Goal: Transaction & Acquisition: Obtain resource

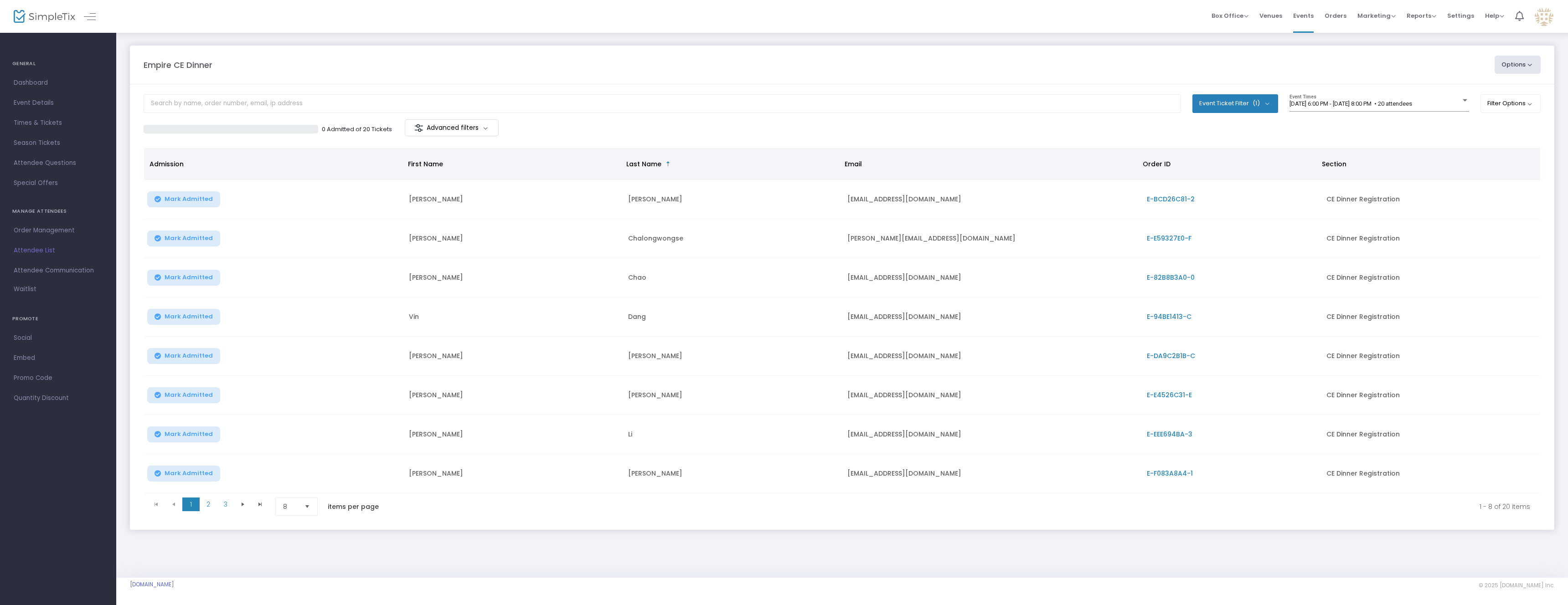
click at [1522, 62] on button "Options" at bounding box center [1517, 65] width 46 height 18
drag, startPoint x: 1462, startPoint y: 63, endPoint x: 1426, endPoint y: 28, distance: 50.2
click at [1461, 62] on div "Empire CE Dinner" at bounding box center [814, 65] width 1351 height 12
click at [1332, 16] on span "Orders" at bounding box center [1335, 16] width 22 height 23
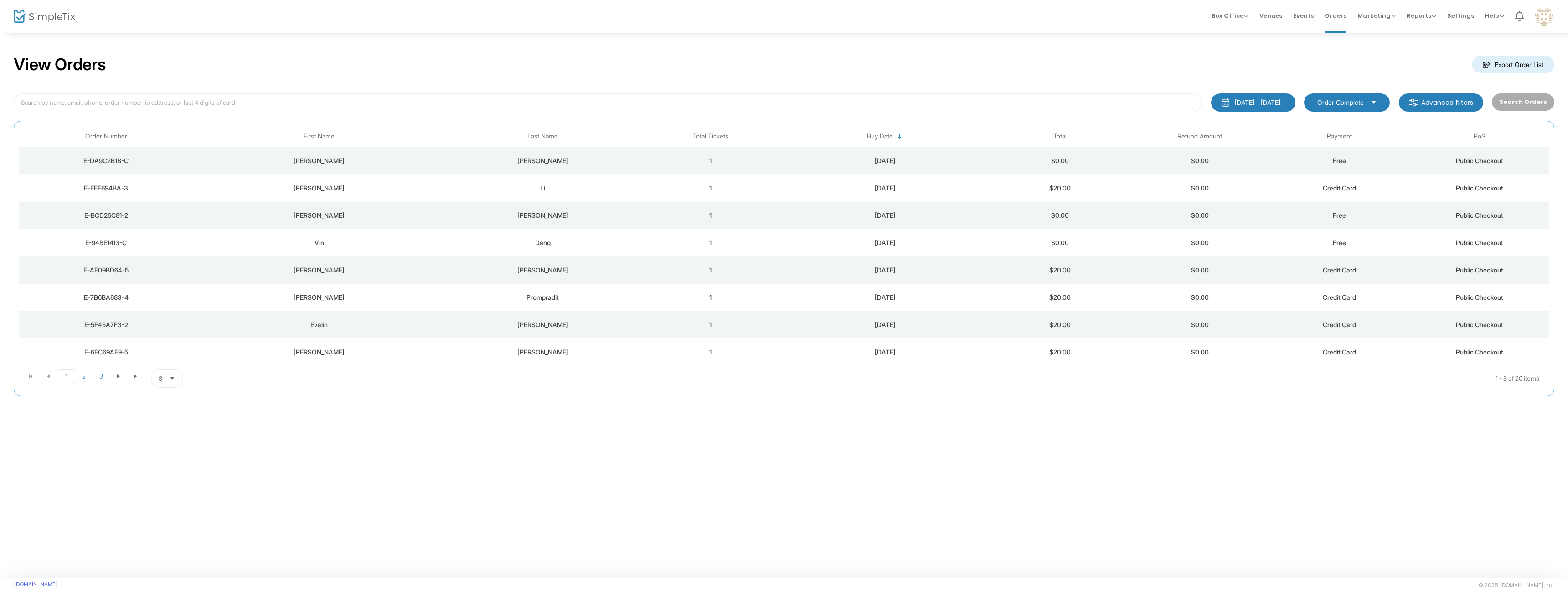
click at [1525, 65] on m-button "Export Order List" at bounding box center [1513, 65] width 83 height 17
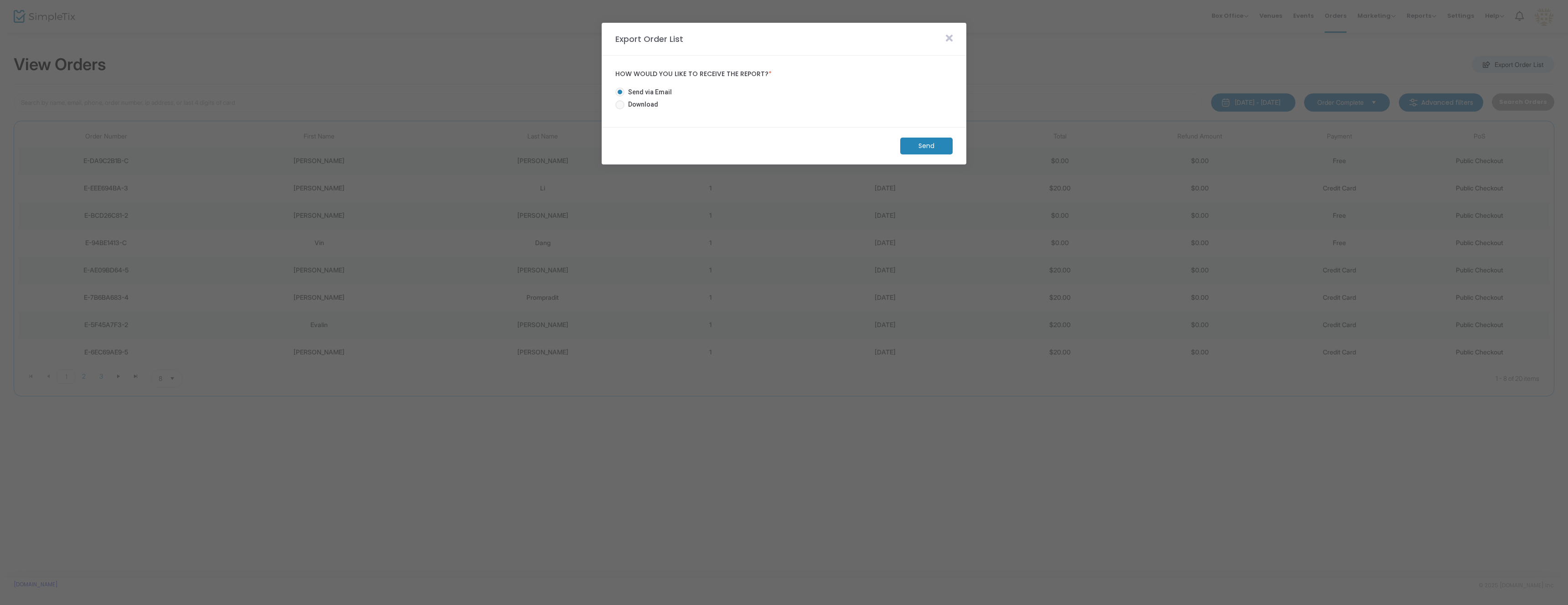
click at [646, 103] on span "Download" at bounding box center [641, 105] width 33 height 10
click at [620, 110] on input "Download" at bounding box center [620, 110] width 1 height 1
radio input "true"
click at [919, 144] on m-button "Download" at bounding box center [919, 146] width 68 height 17
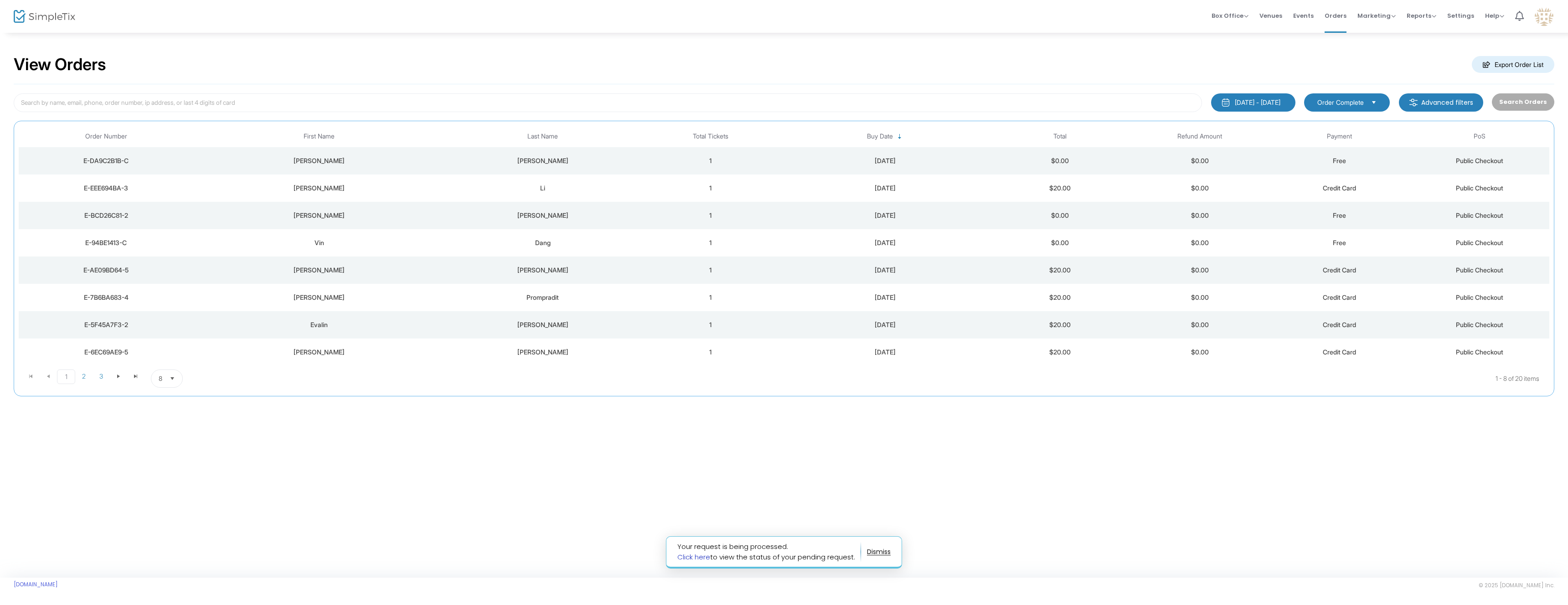
click at [699, 562] on link "Click here" at bounding box center [694, 558] width 33 height 10
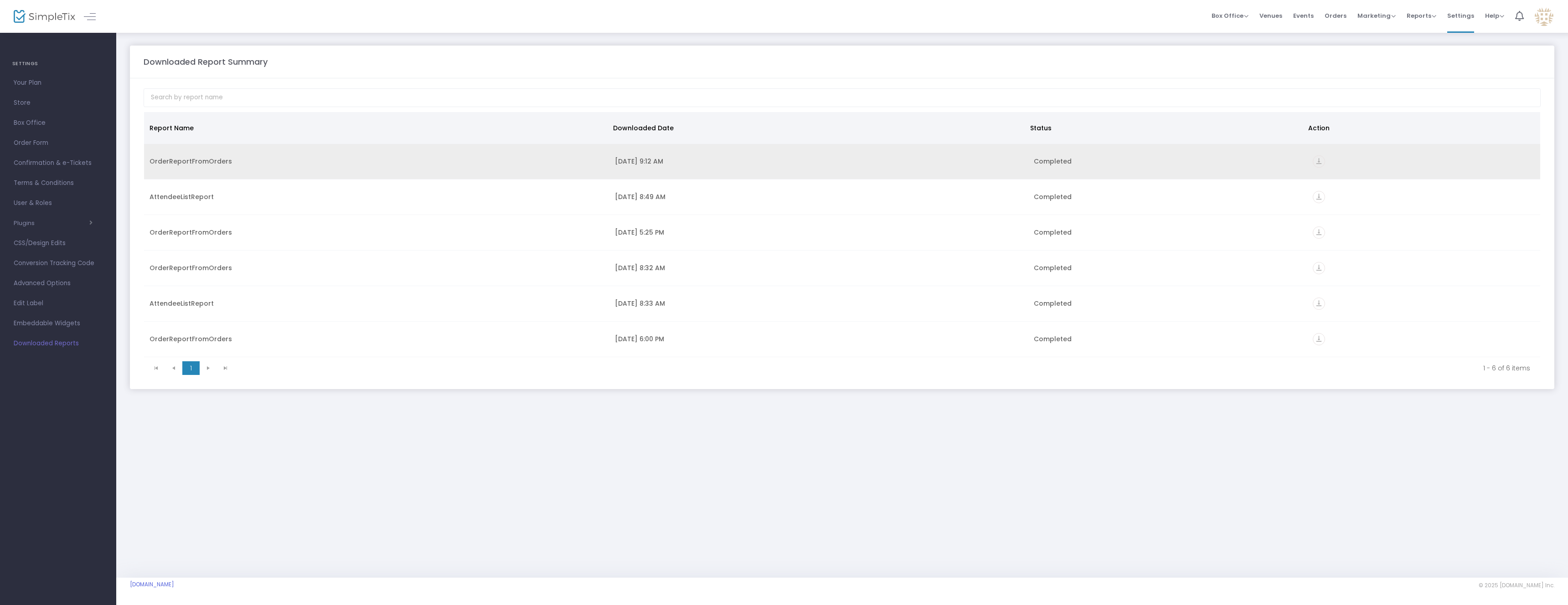
click at [270, 155] on td "OrderReportFromOrders" at bounding box center [377, 162] width 466 height 35
click at [201, 164] on div "OrderReportFromOrders" at bounding box center [377, 161] width 455 height 9
click at [1320, 161] on icon "vertical_align_bottom" at bounding box center [1319, 161] width 12 height 12
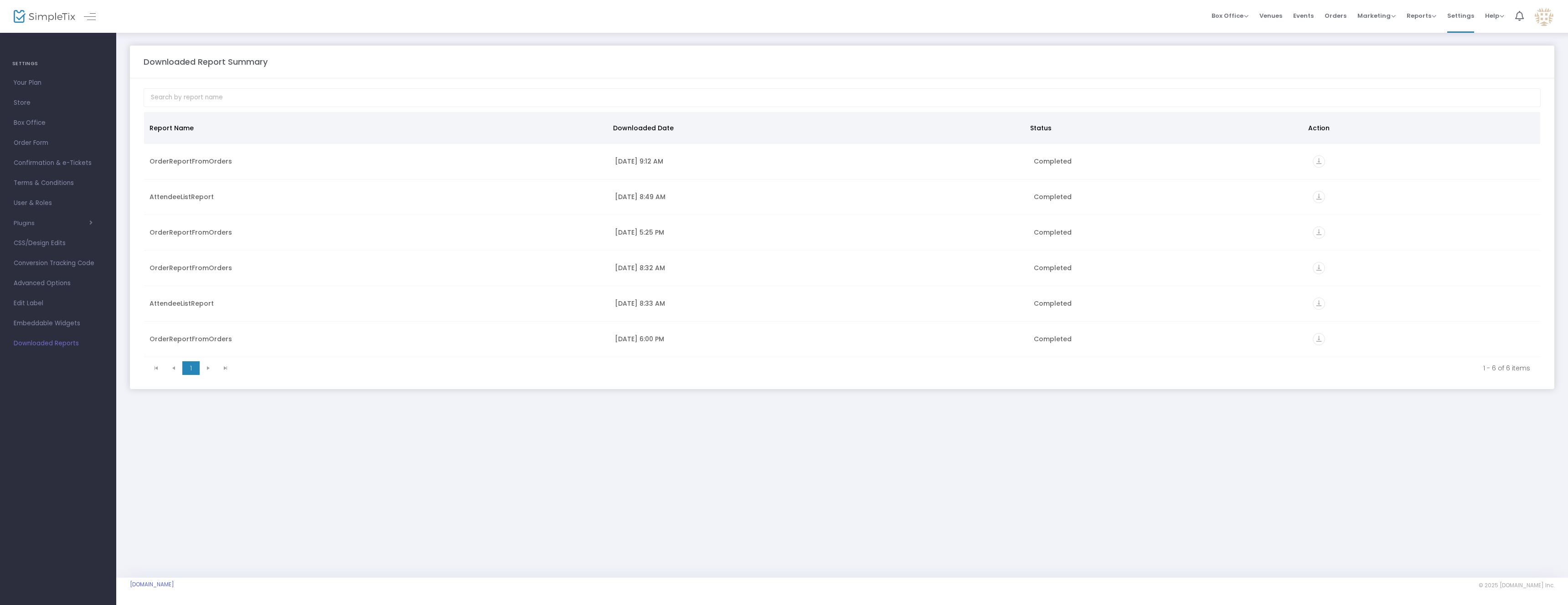
click at [1329, 13] on span "Orders" at bounding box center [1335, 16] width 22 height 23
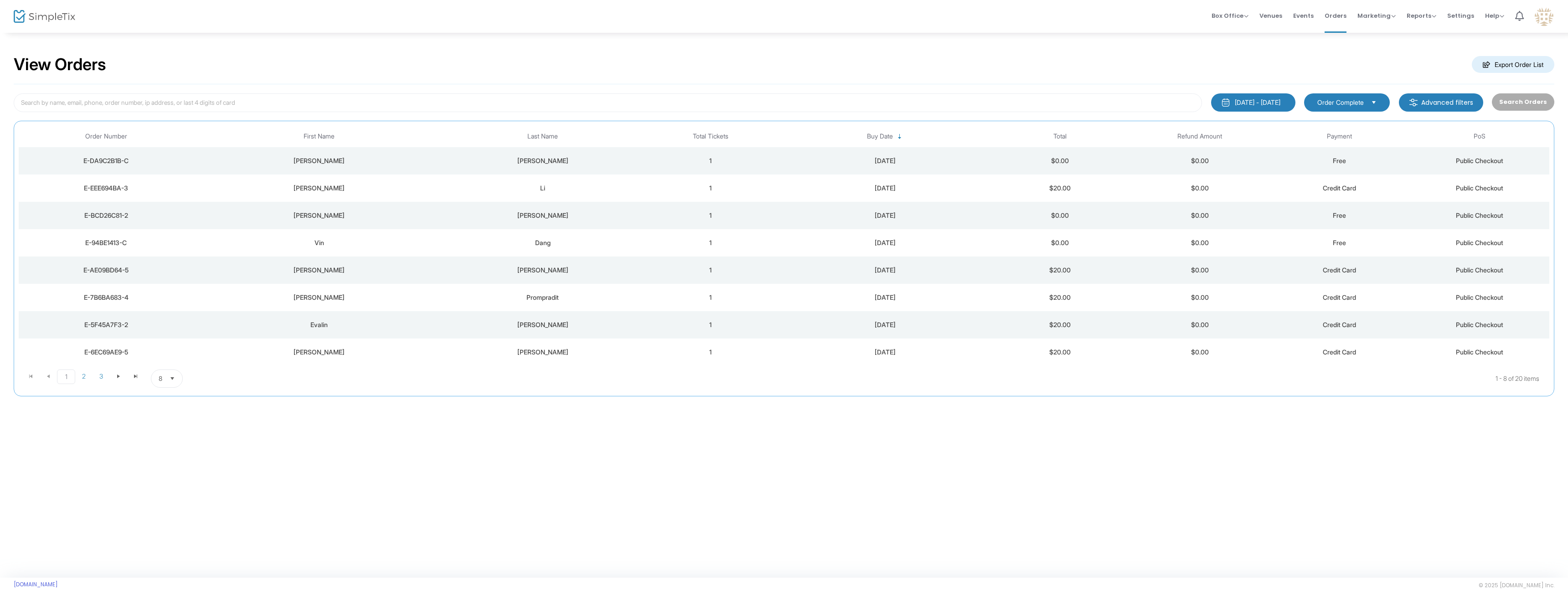
click at [1378, 103] on span "Select" at bounding box center [1374, 102] width 15 height 15
click at [1444, 103] on m-button "Advanced filters" at bounding box center [1441, 103] width 85 height 18
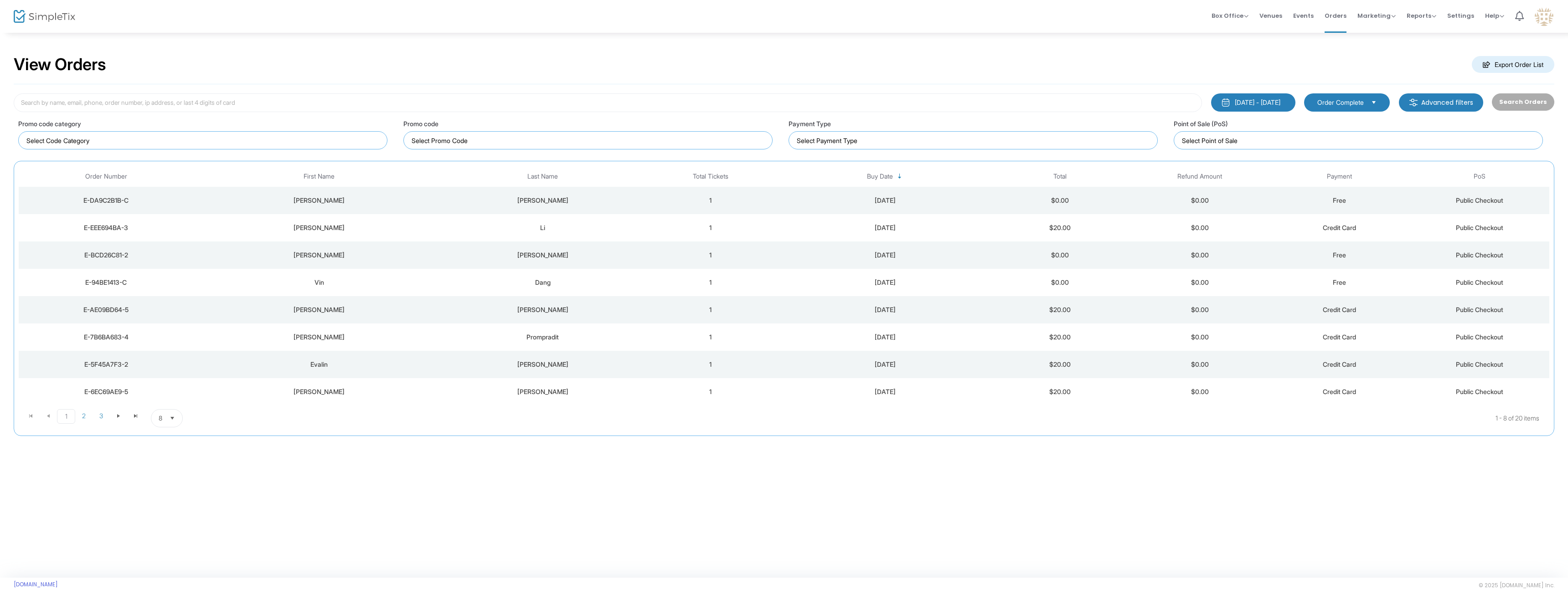
drag, startPoint x: 1442, startPoint y: 103, endPoint x: 1381, endPoint y: 102, distance: 61.0
click at [1442, 103] on m-button "Advanced filters" at bounding box center [1441, 103] width 85 height 18
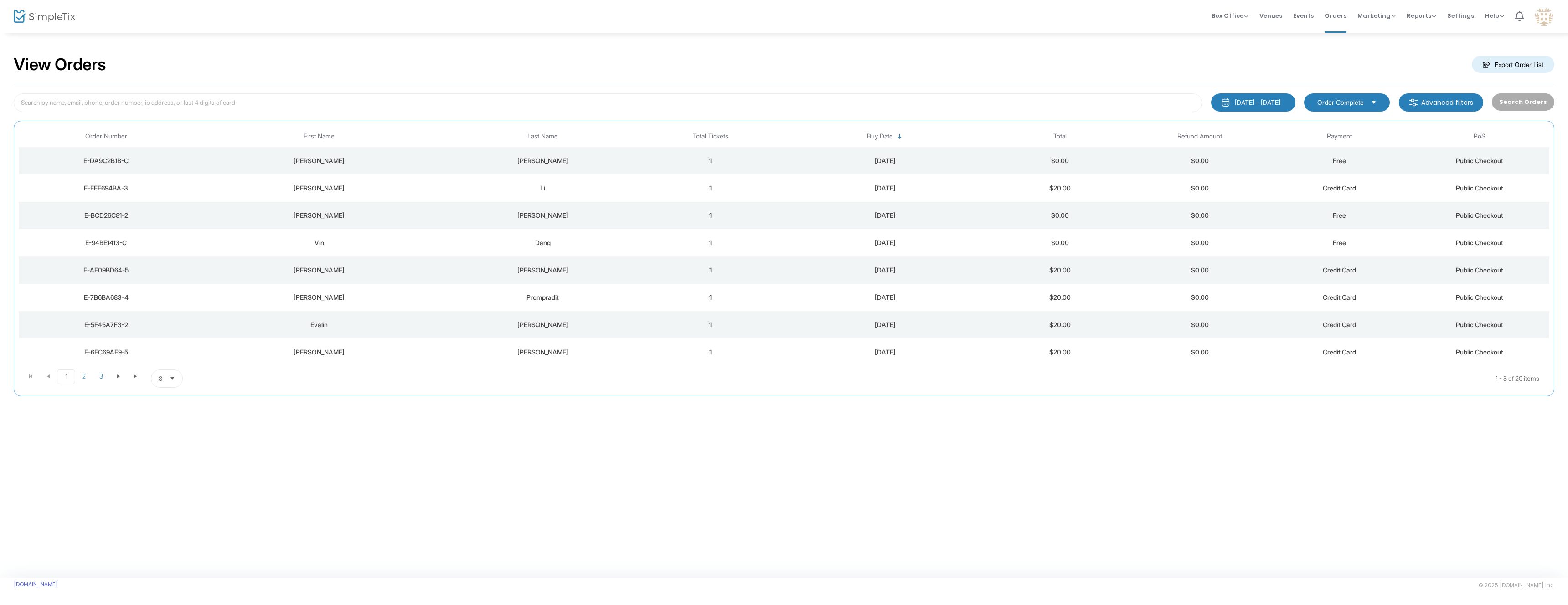
click at [1280, 99] on div "[DATE] - [DATE]" at bounding box center [1258, 102] width 46 height 9
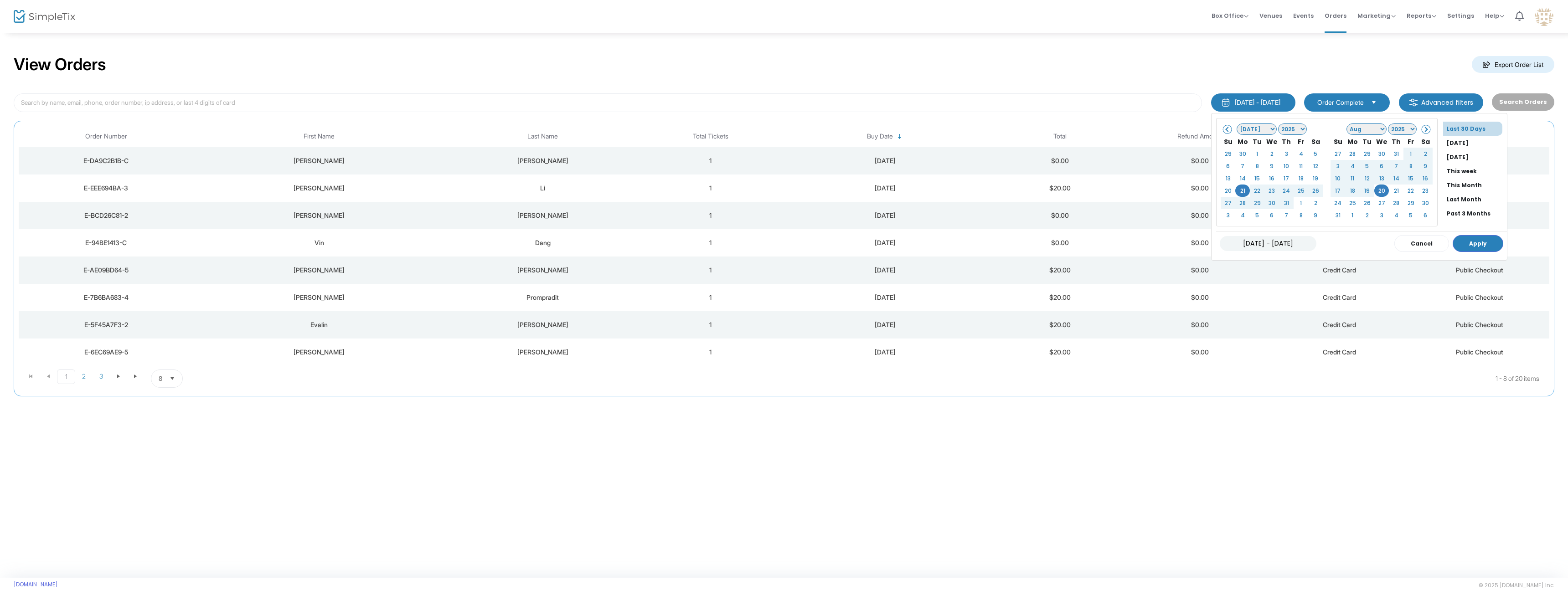
click at [1336, 100] on span "Order Complete" at bounding box center [1340, 102] width 46 height 9
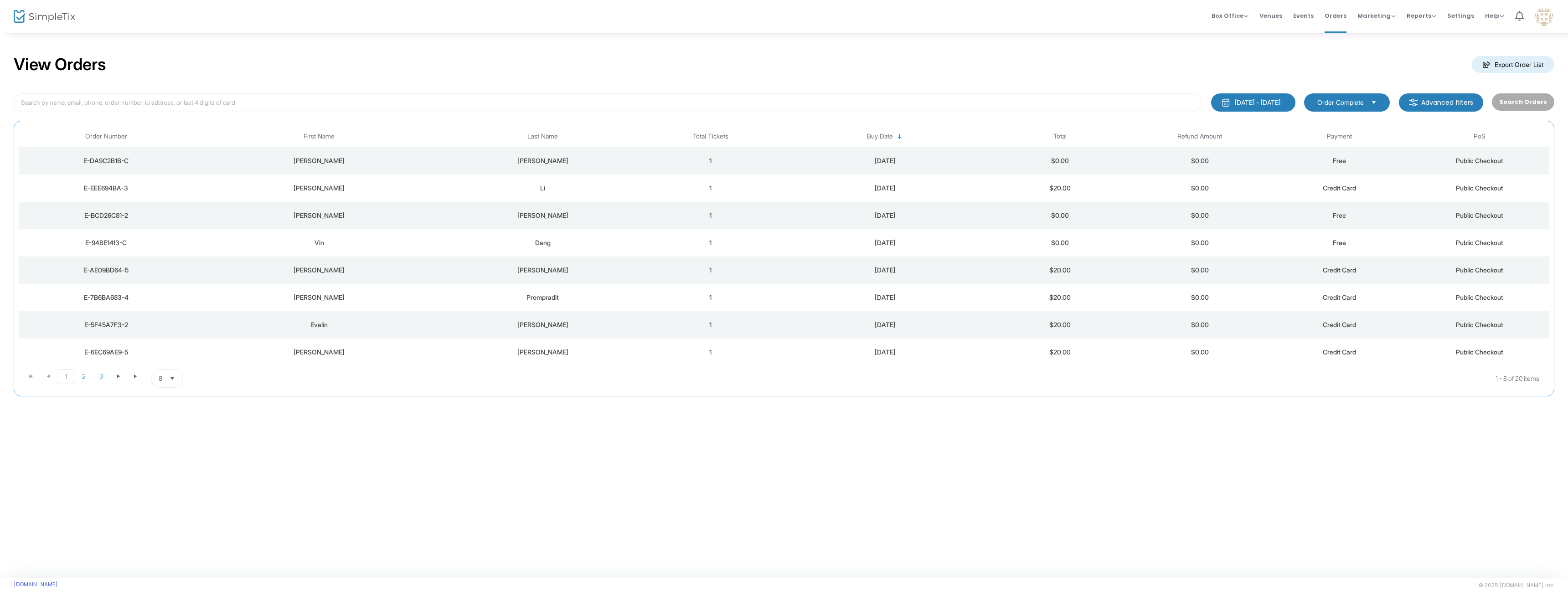
drag, startPoint x: 1489, startPoint y: 68, endPoint x: 1483, endPoint y: 65, distance: 6.7
click at [1485, 65] on m-button "Export Order List" at bounding box center [1513, 65] width 83 height 17
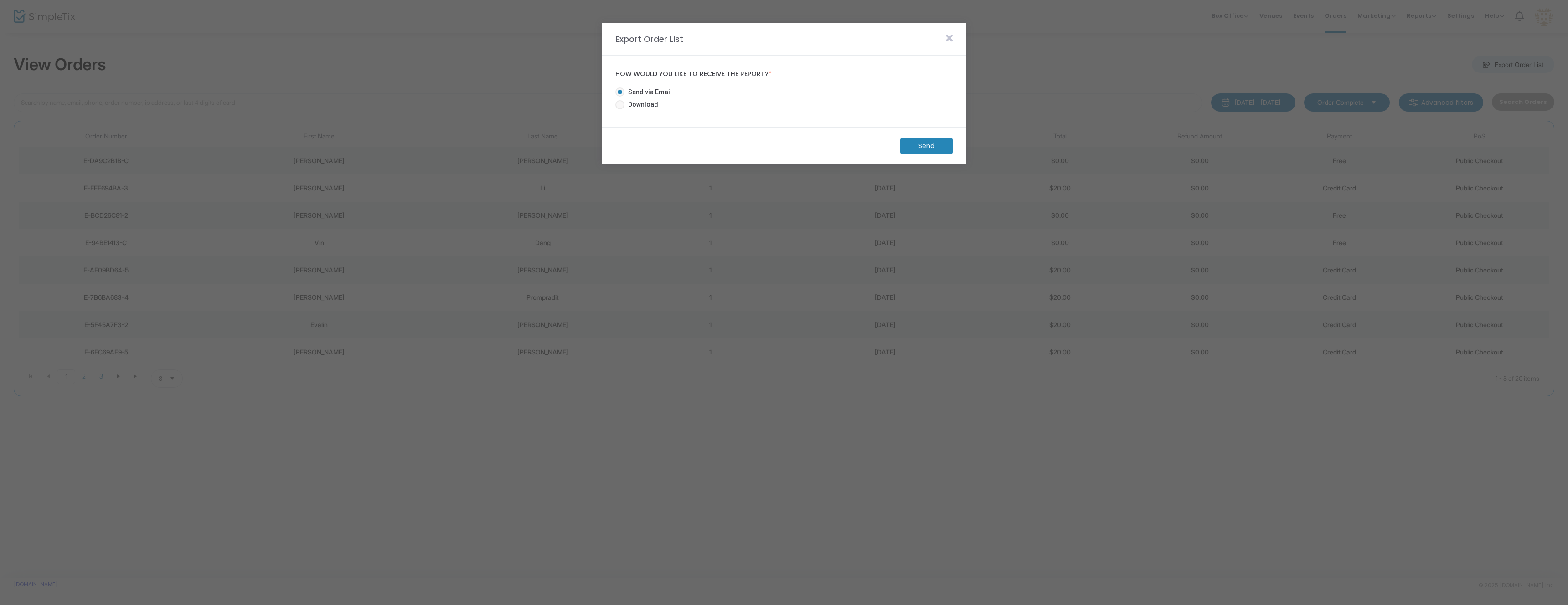
click at [947, 38] on icon at bounding box center [949, 38] width 7 height 10
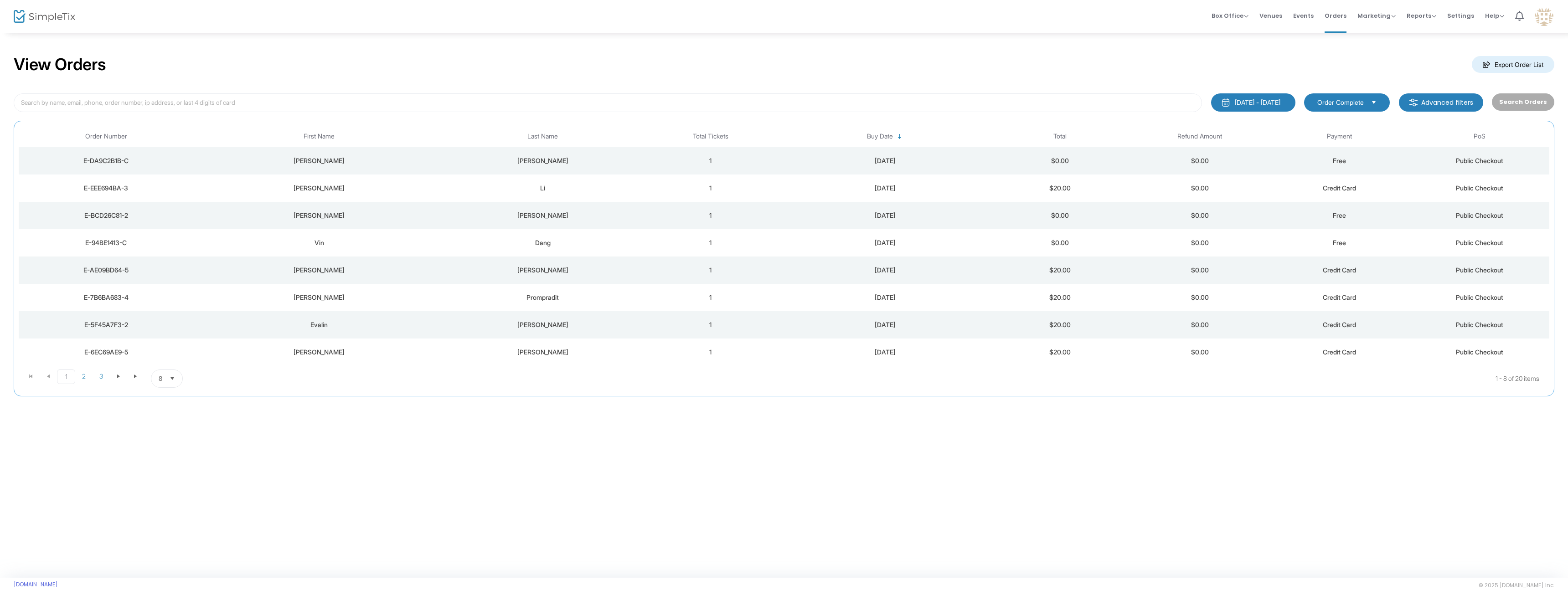
click at [1300, 22] on span "Events" at bounding box center [1303, 16] width 21 height 23
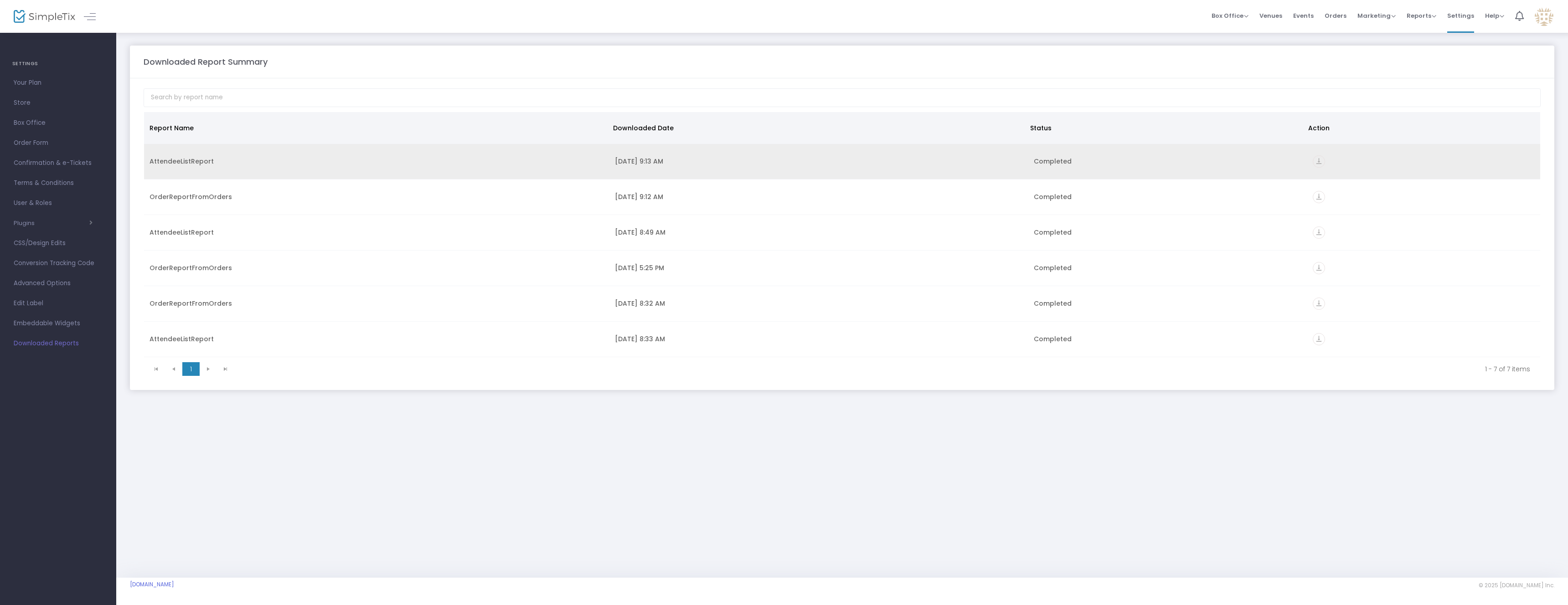
click at [1314, 161] on icon "vertical_align_bottom" at bounding box center [1319, 161] width 12 height 12
